Goal: Task Accomplishment & Management: Manage account settings

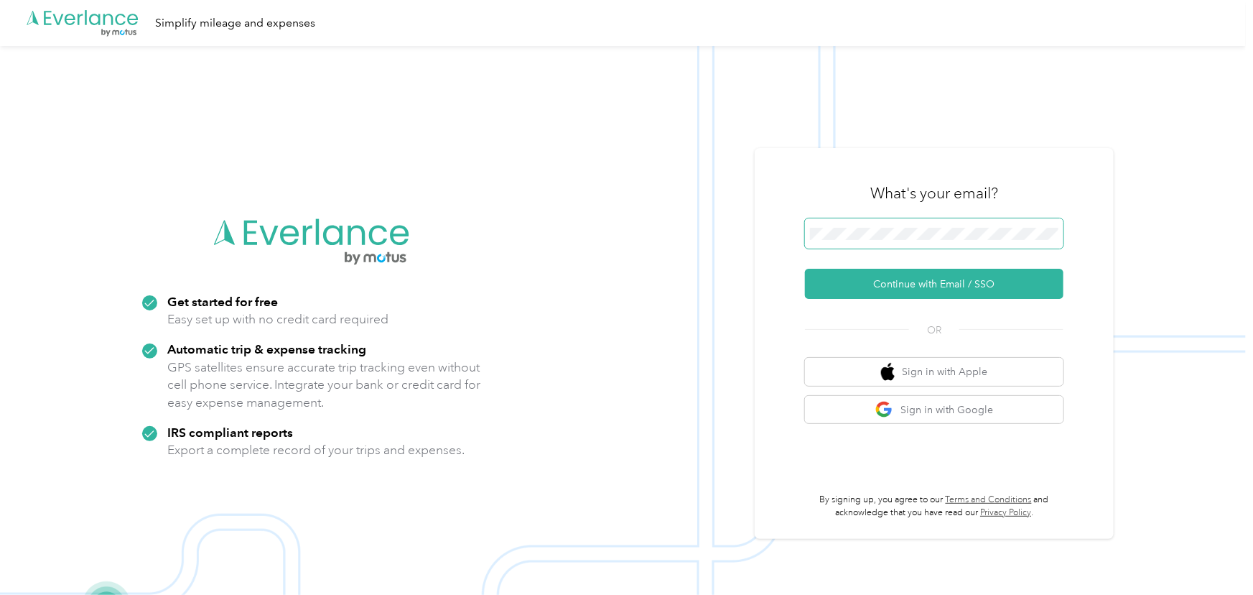
click at [905, 223] on span at bounding box center [934, 233] width 258 height 30
click at [905, 225] on span at bounding box center [934, 233] width 258 height 30
click at [917, 279] on button "Continue with Email / SSO" at bounding box center [934, 284] width 258 height 30
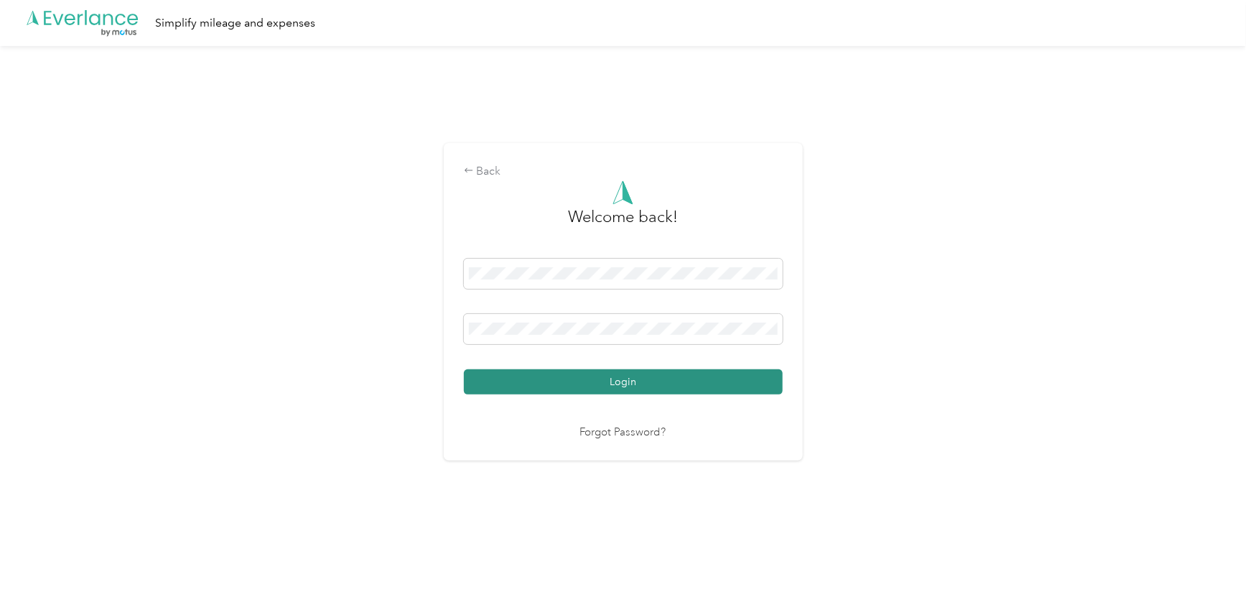
click at [691, 383] on button "Login" at bounding box center [623, 381] width 319 height 25
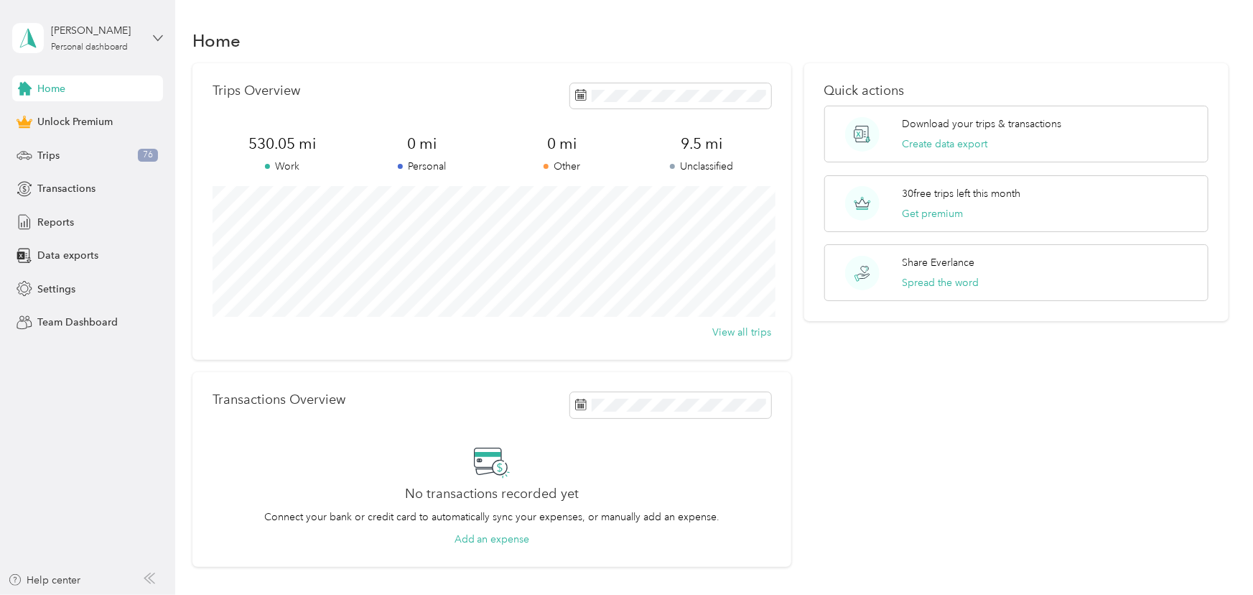
click at [157, 39] on icon at bounding box center [158, 37] width 9 height 5
click at [112, 75] on span "You’re signed in as [EMAIL_ADDRESS][DOMAIN_NAME]" at bounding box center [163, 76] width 282 height 15
click at [70, 289] on span "Settings" at bounding box center [56, 288] width 38 height 15
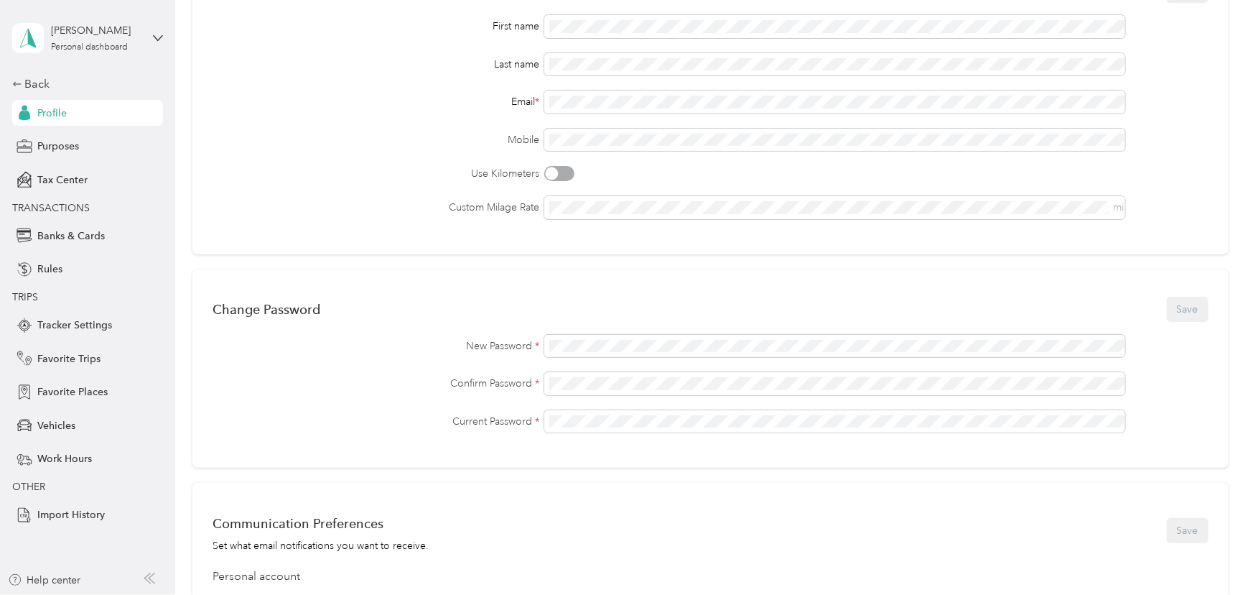
scroll to position [149, 0]
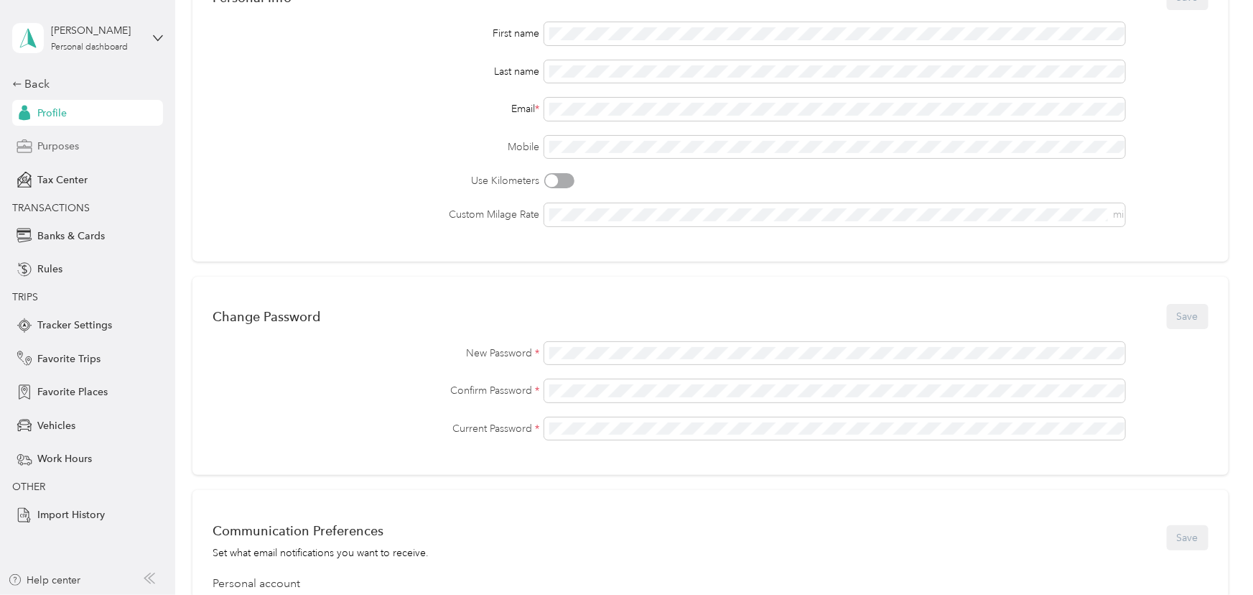
click at [85, 154] on div "Purposes" at bounding box center [87, 147] width 151 height 26
